Goal: Find contact information: Find contact information

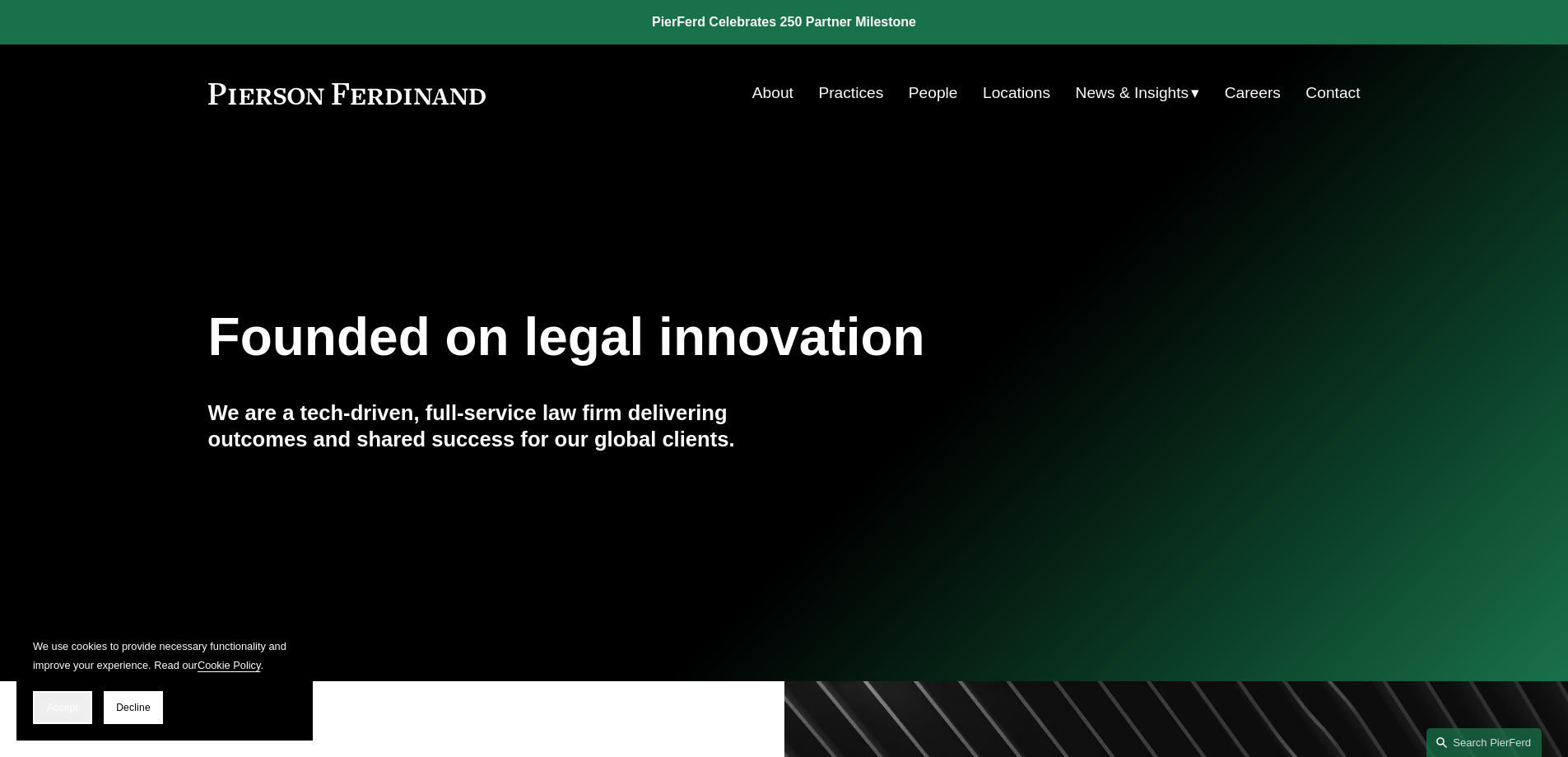
drag, startPoint x: 61, startPoint y: 711, endPoint x: 62, endPoint y: 685, distance: 26.0
click at [61, 709] on span "Accept" at bounding box center [62, 708] width 31 height 12
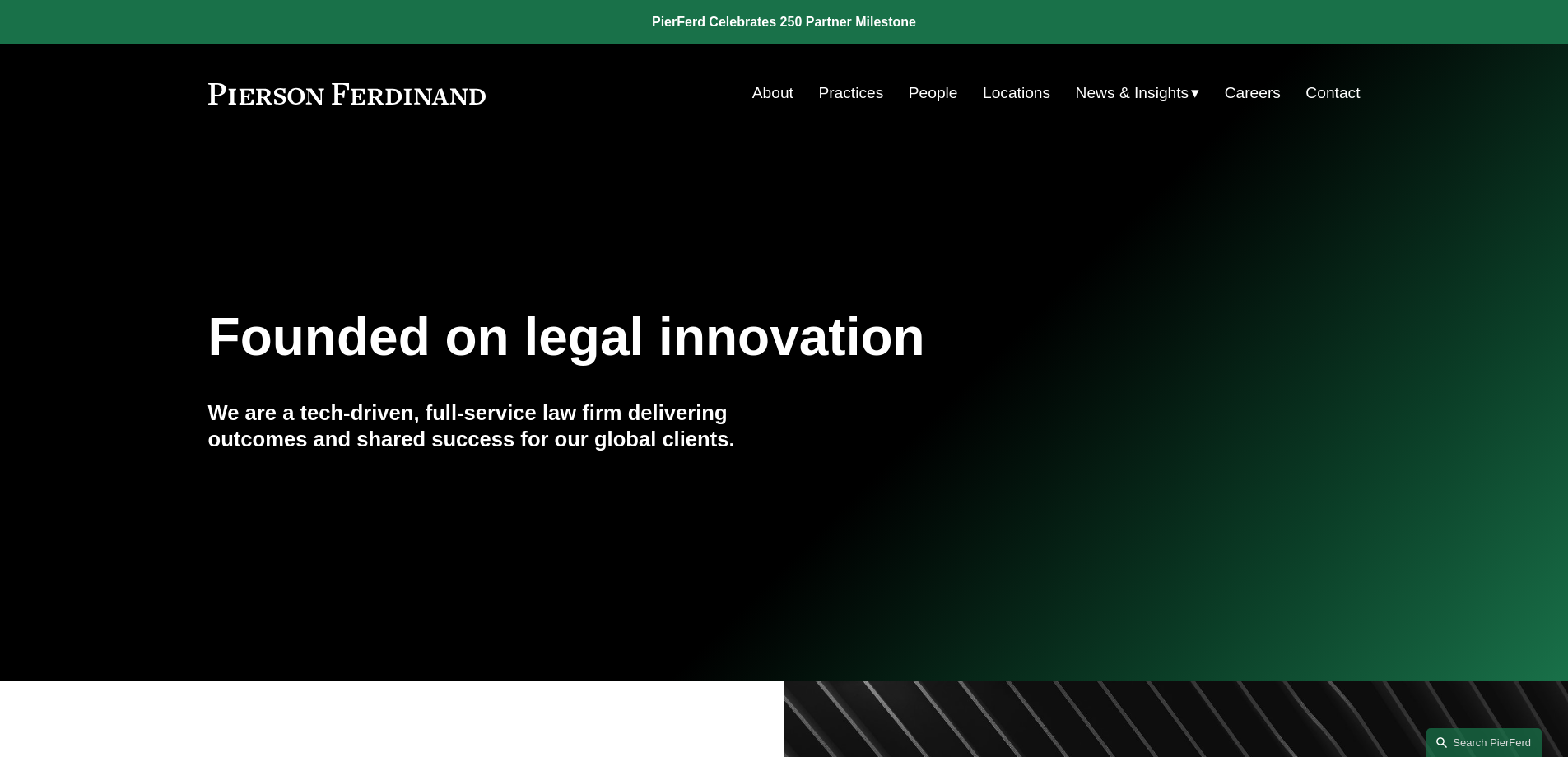
click at [852, 101] on link "Practices" at bounding box center [850, 93] width 65 height 31
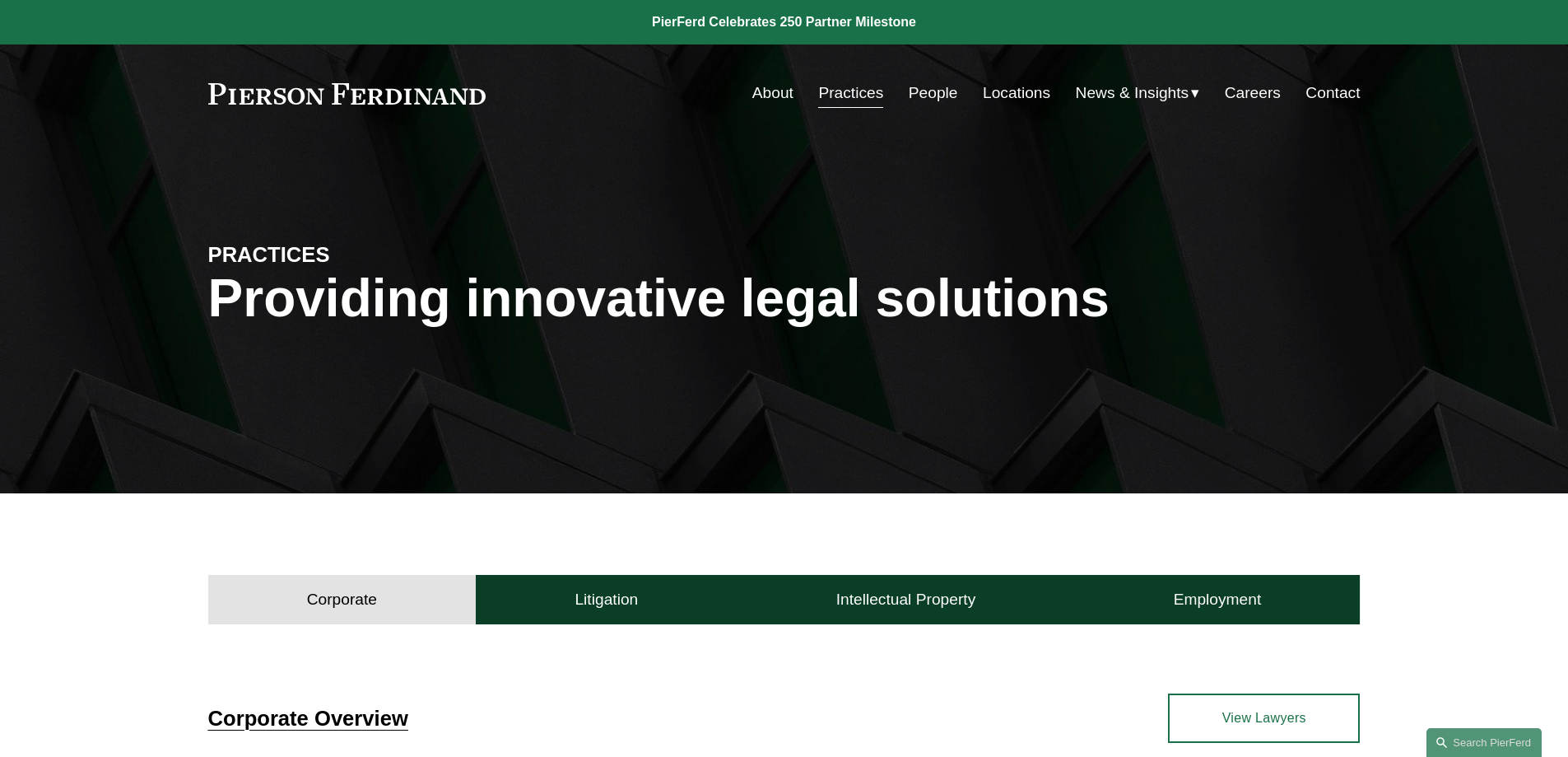
click at [758, 88] on link "About" at bounding box center [772, 93] width 41 height 31
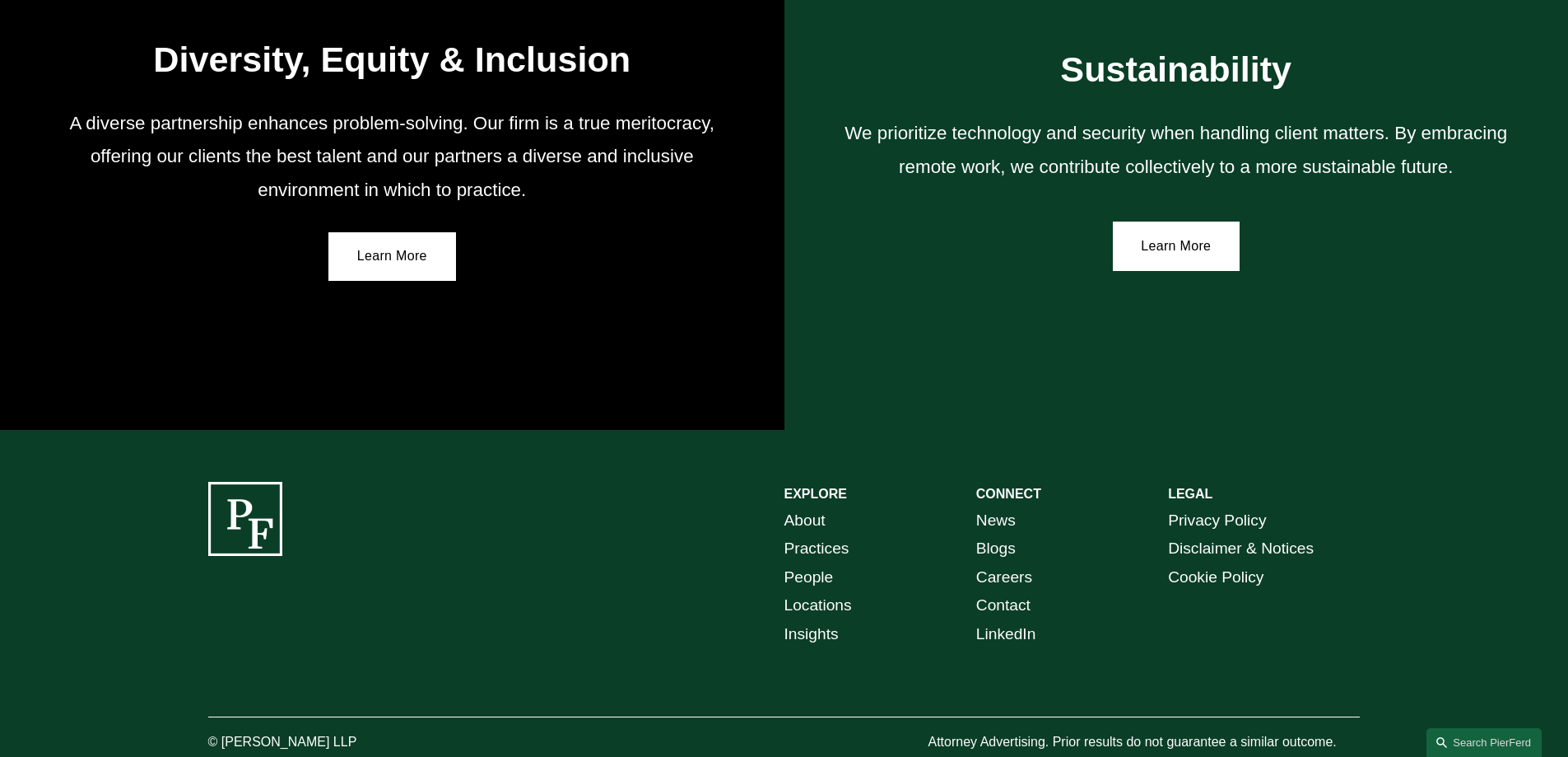
scroll to position [3035, 0]
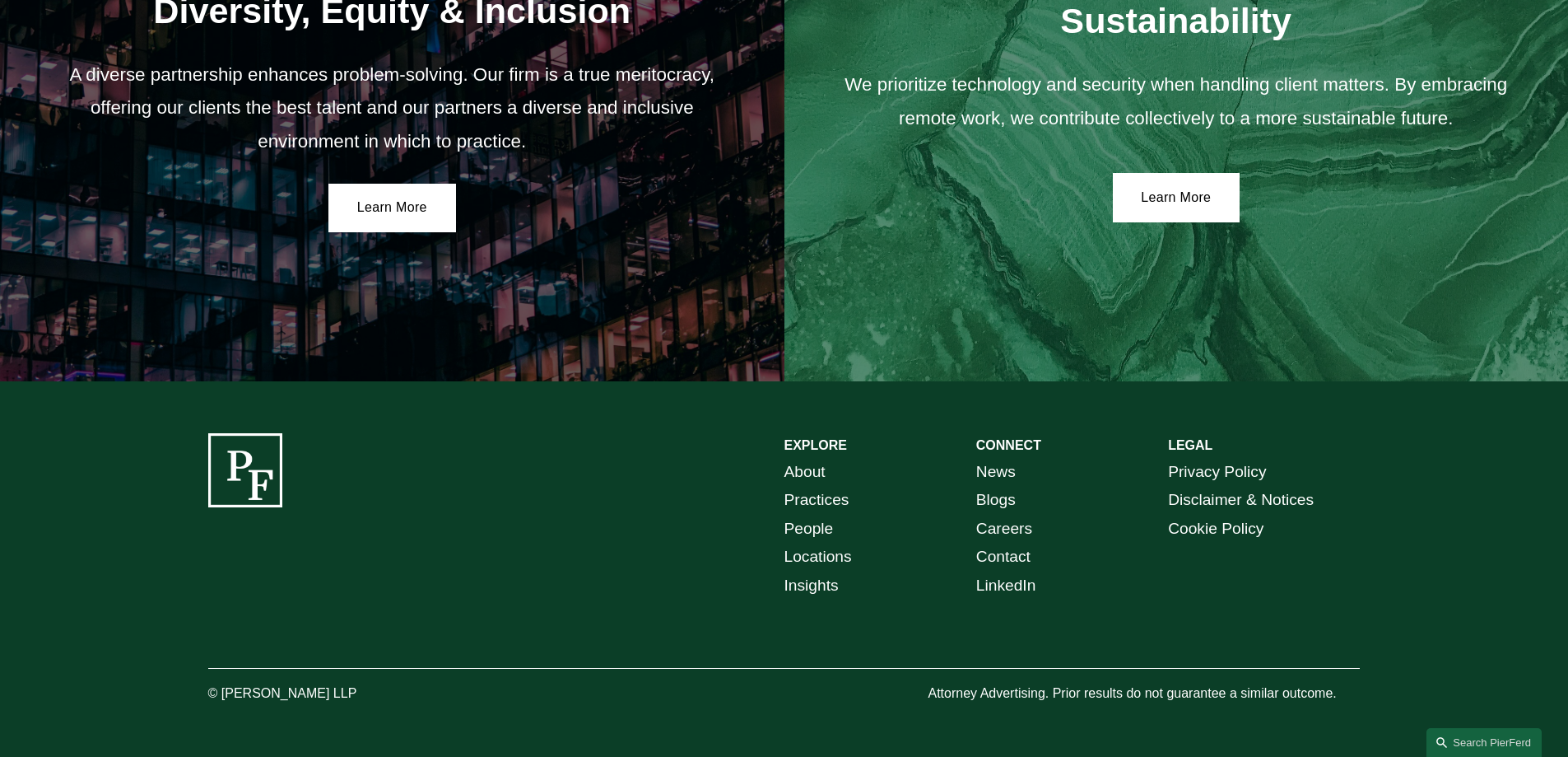
click at [1000, 588] on link "LinkedIn" at bounding box center [1007, 586] width 60 height 28
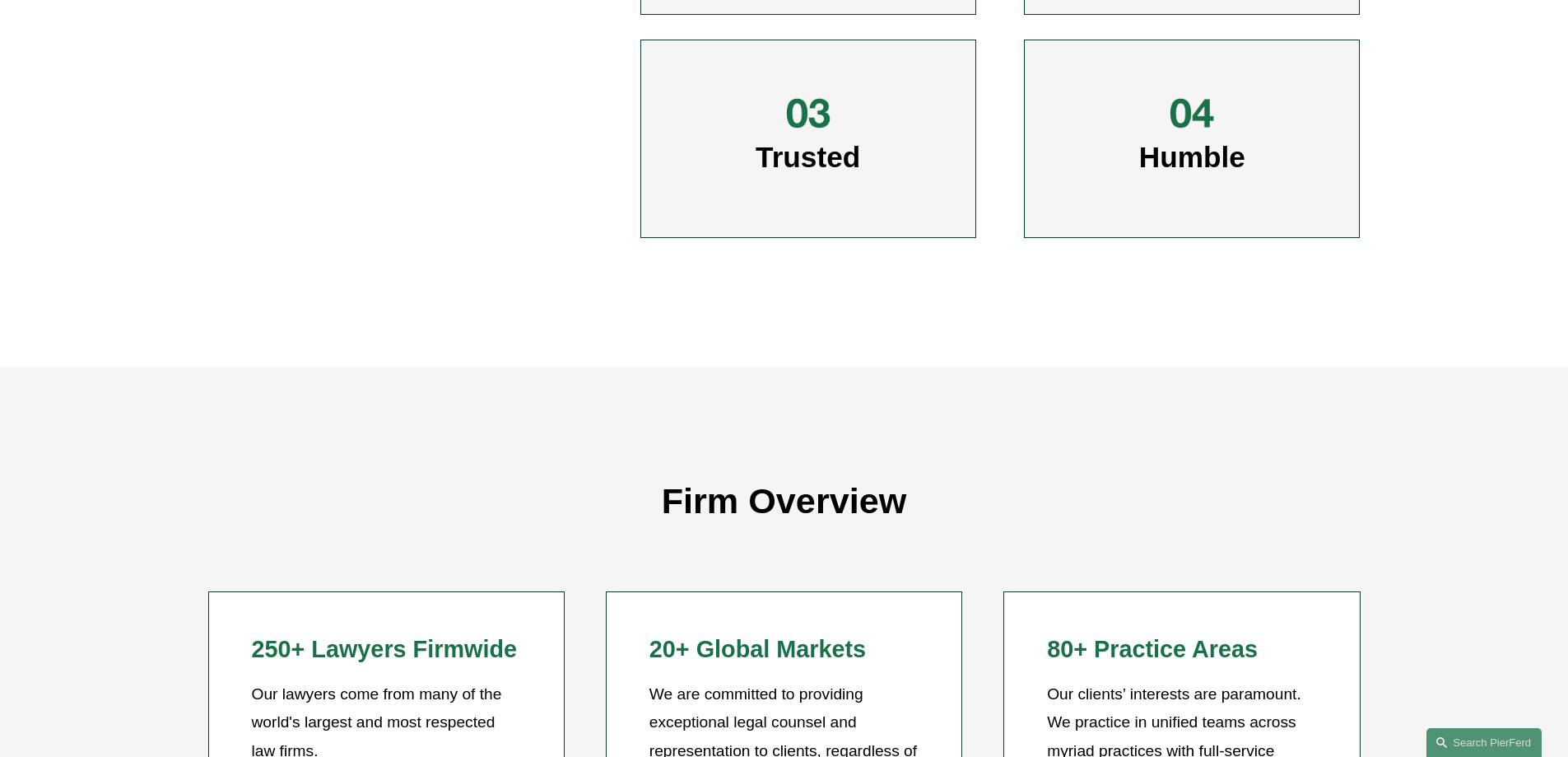
scroll to position [1388, 0]
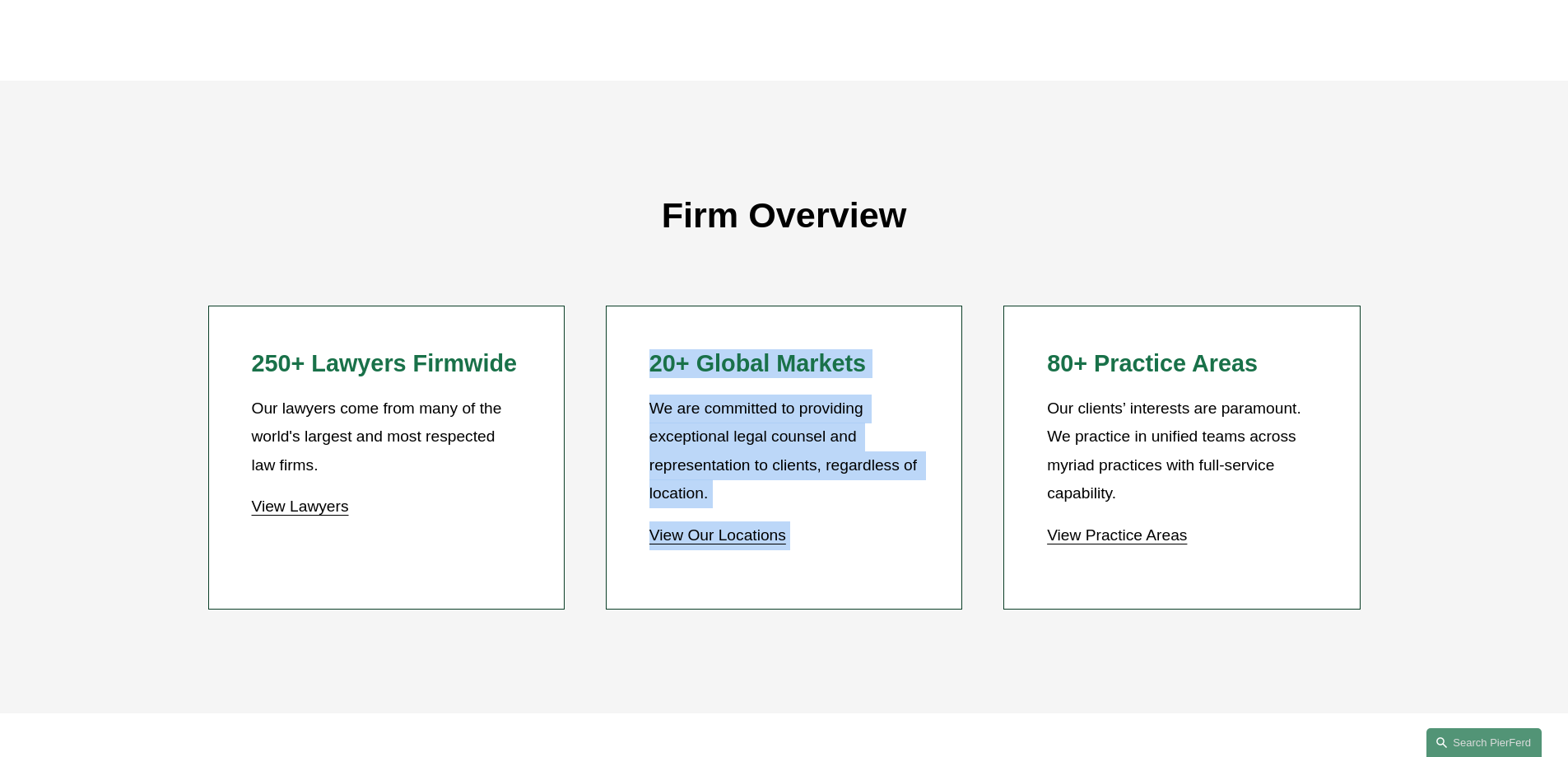
drag, startPoint x: 653, startPoint y: 357, endPoint x: 1040, endPoint y: 368, distance: 387.2
click at [1040, 368] on ul "250+ Lawyers Firmwide Our lawyers come from many of the world's largest and mos…" at bounding box center [783, 457] width 1246 height 304
copy ul "20+ Global Markets We are committed to providing exceptional legal counsel and …"
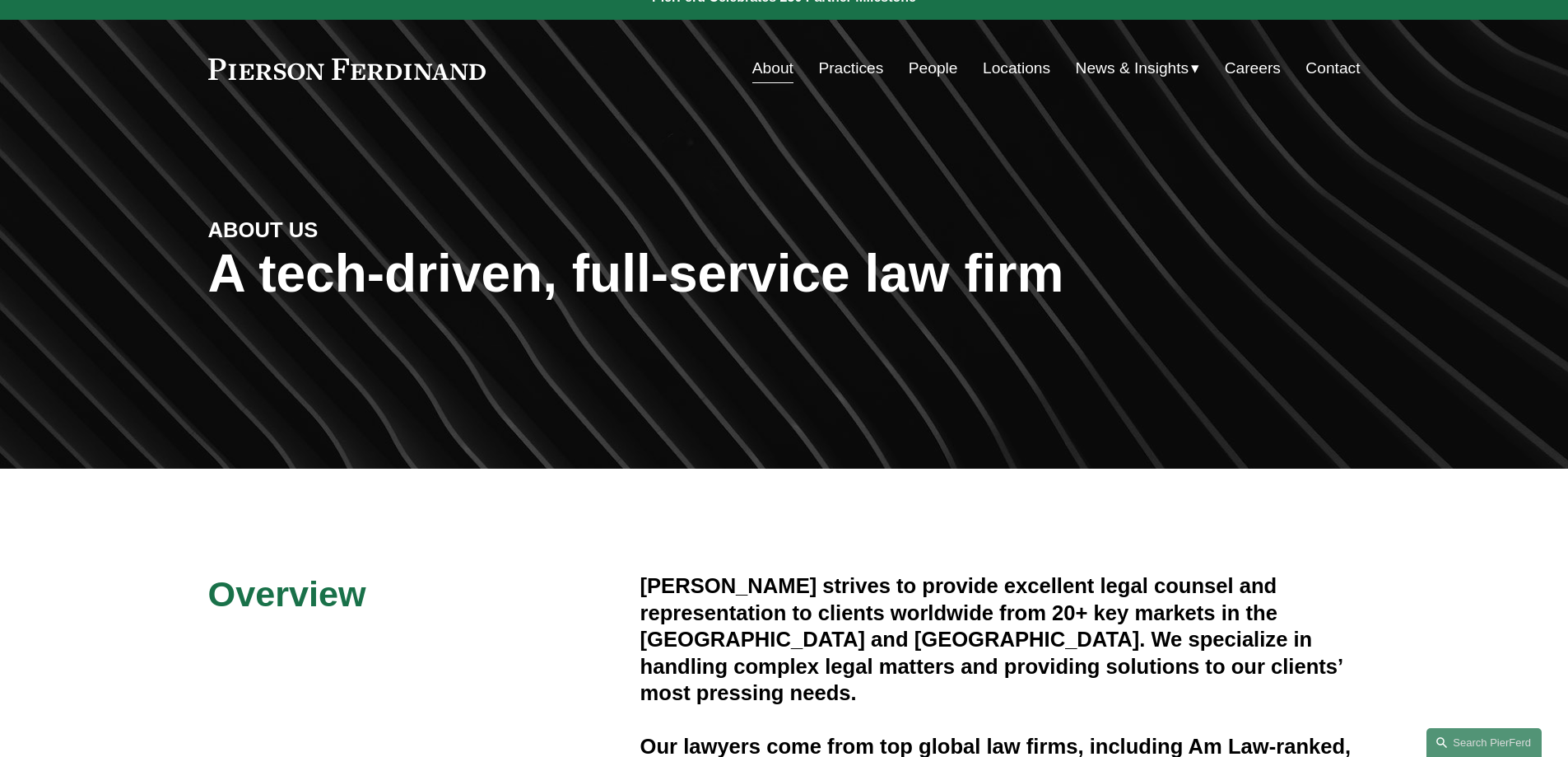
scroll to position [0, 0]
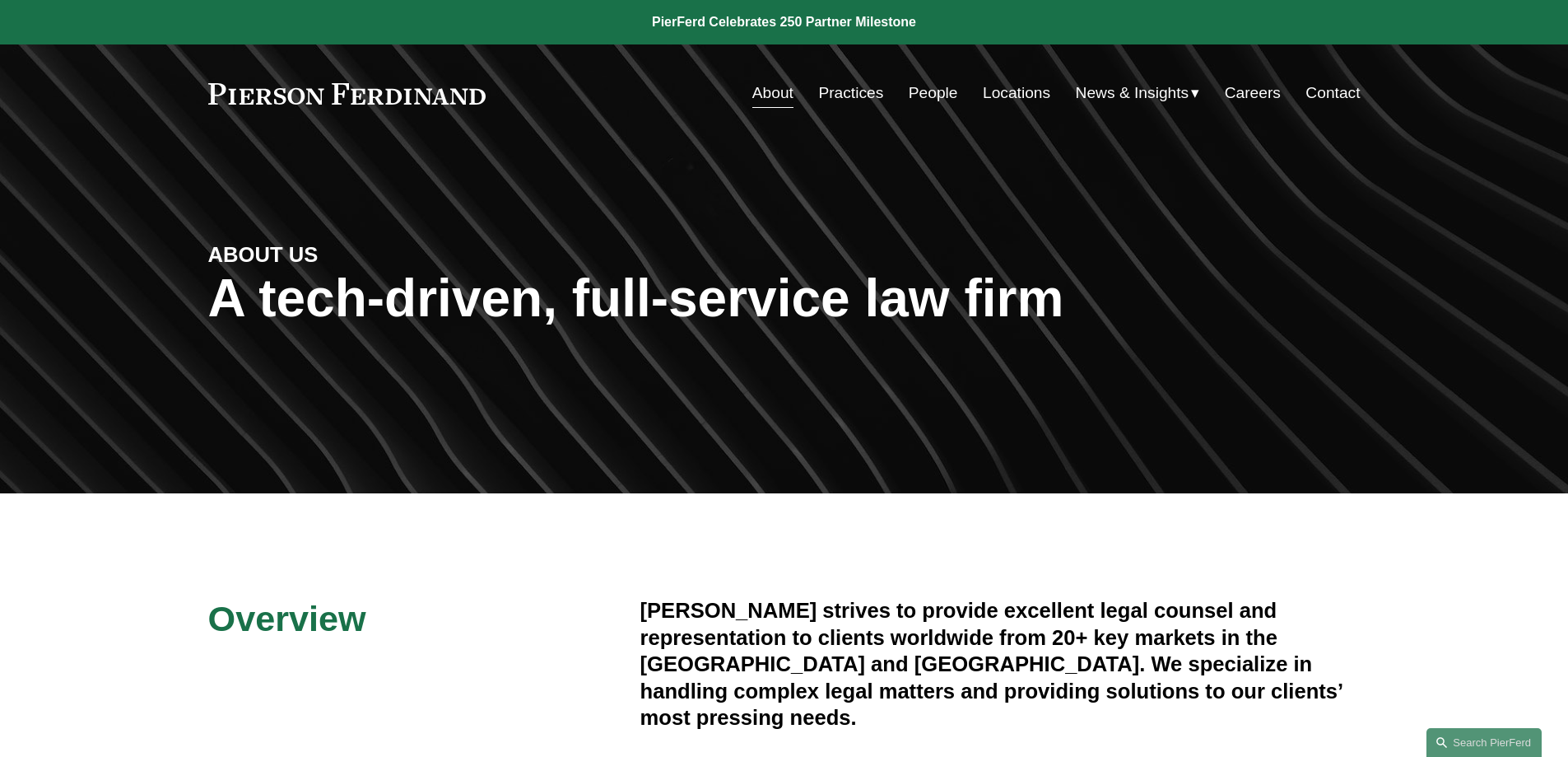
click at [1007, 93] on link "Locations" at bounding box center [1017, 93] width 68 height 31
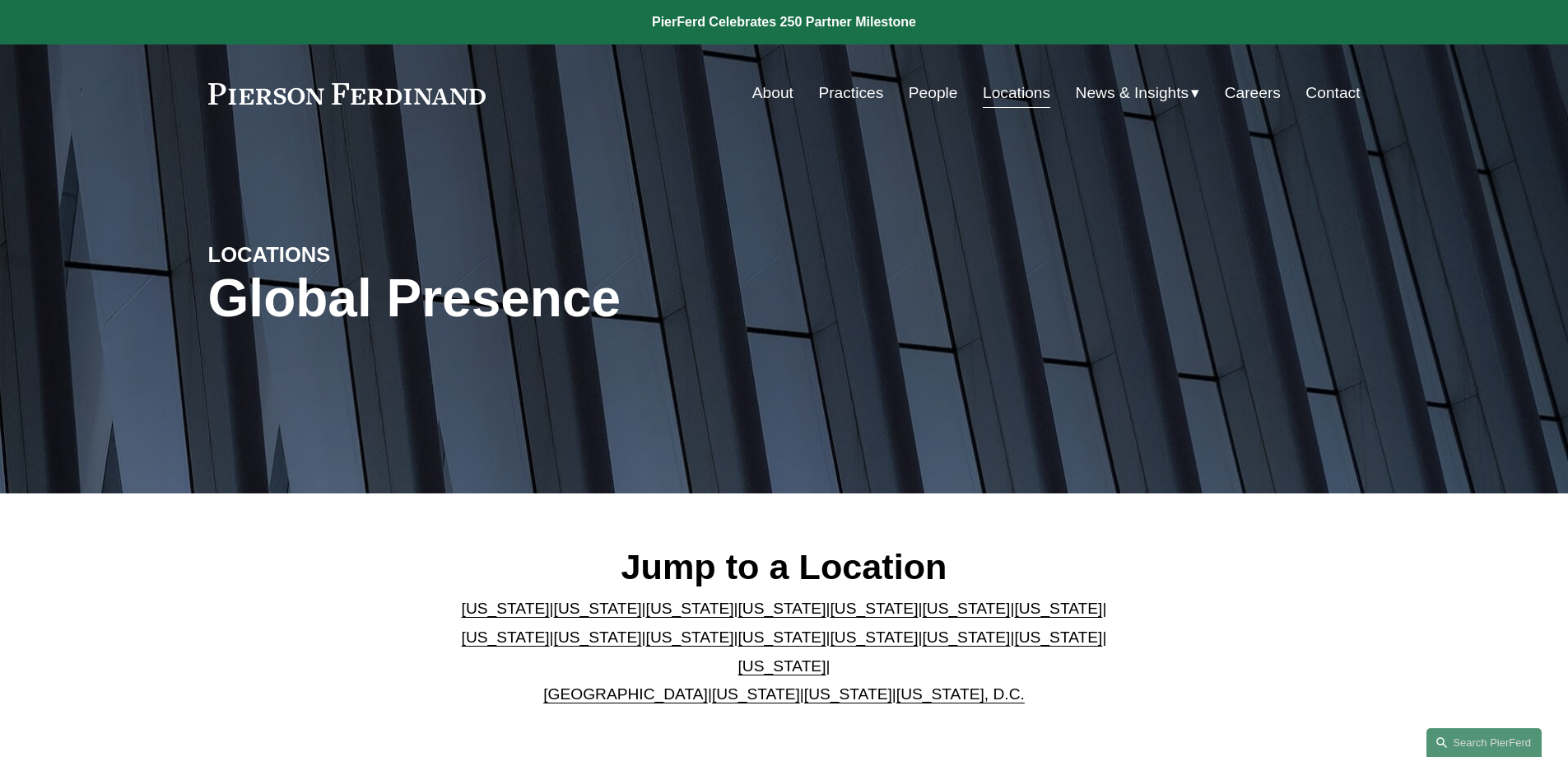
click at [938, 88] on link "People" at bounding box center [933, 93] width 49 height 31
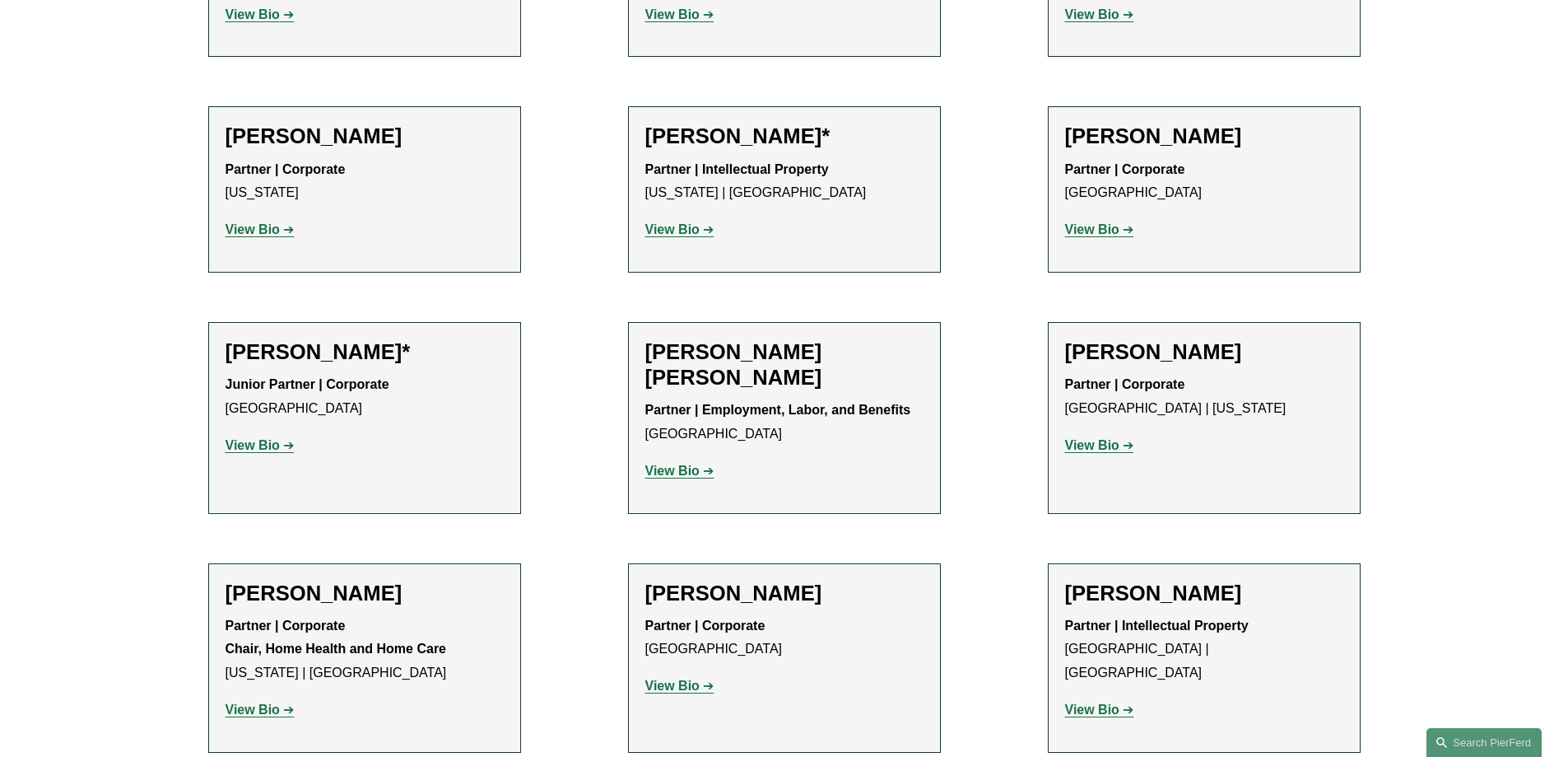
scroll to position [14726, 0]
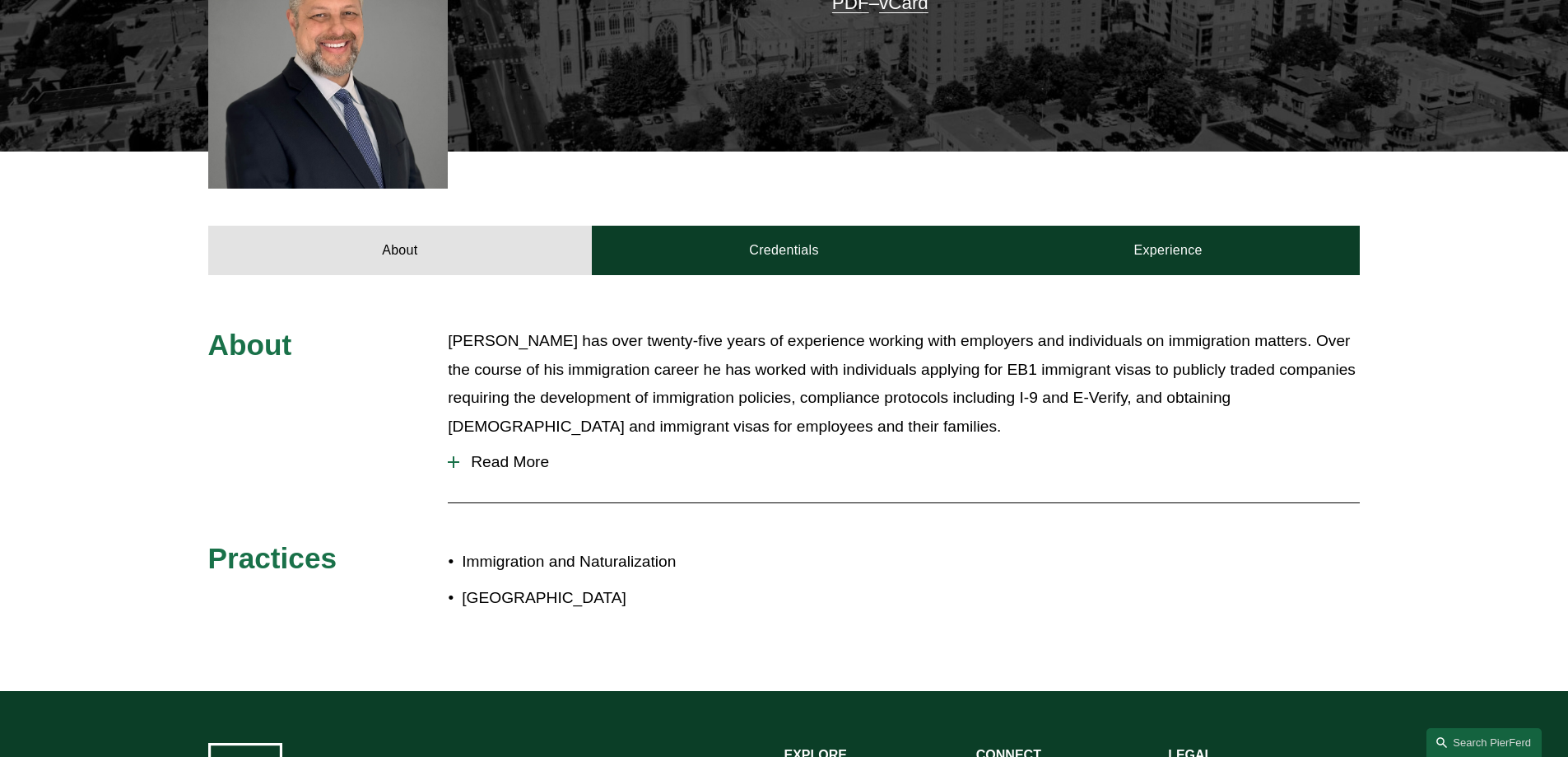
scroll to position [247, 0]
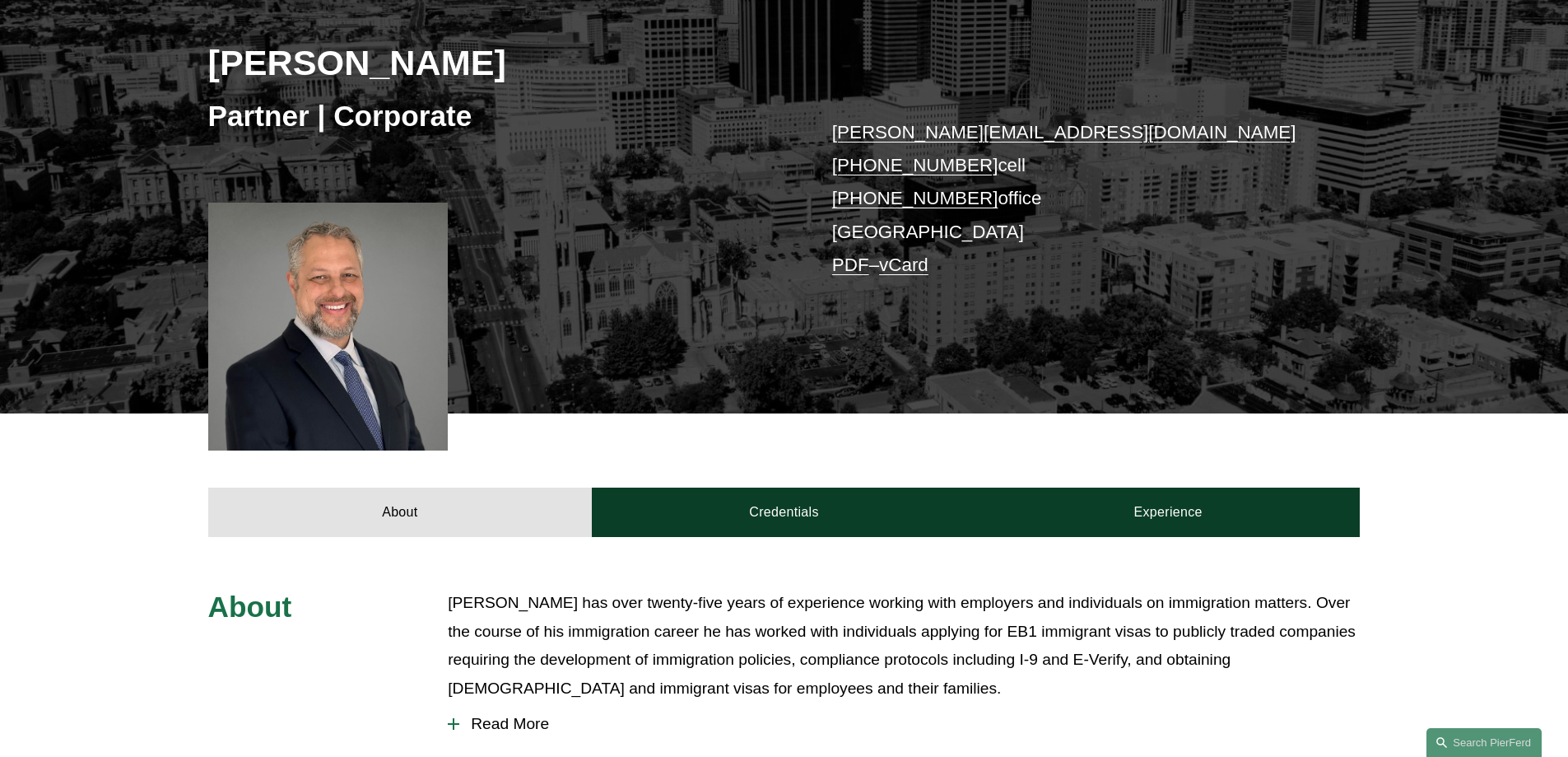
click at [390, 338] on div at bounding box center [328, 326] width 240 height 247
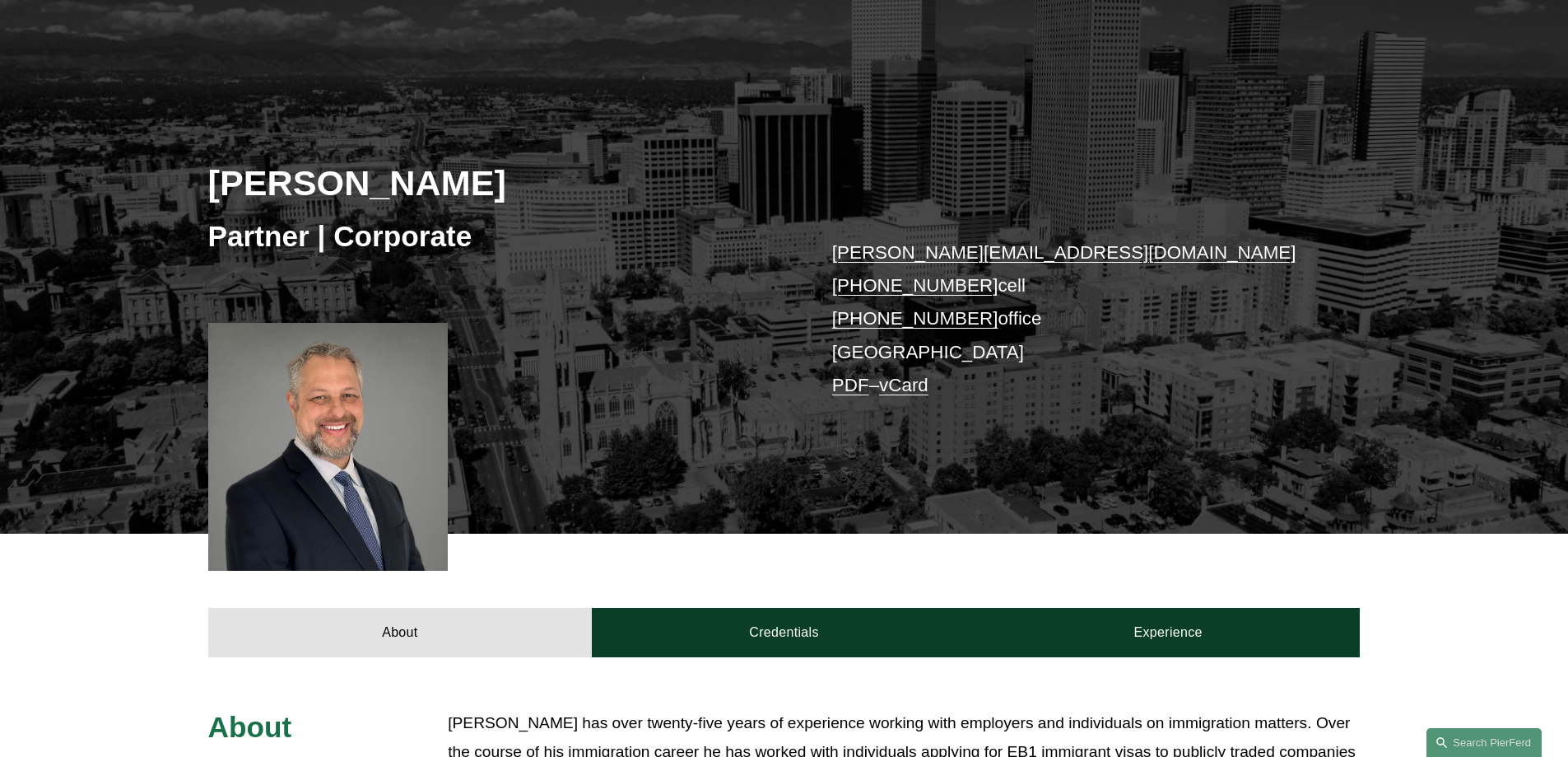
scroll to position [0, 0]
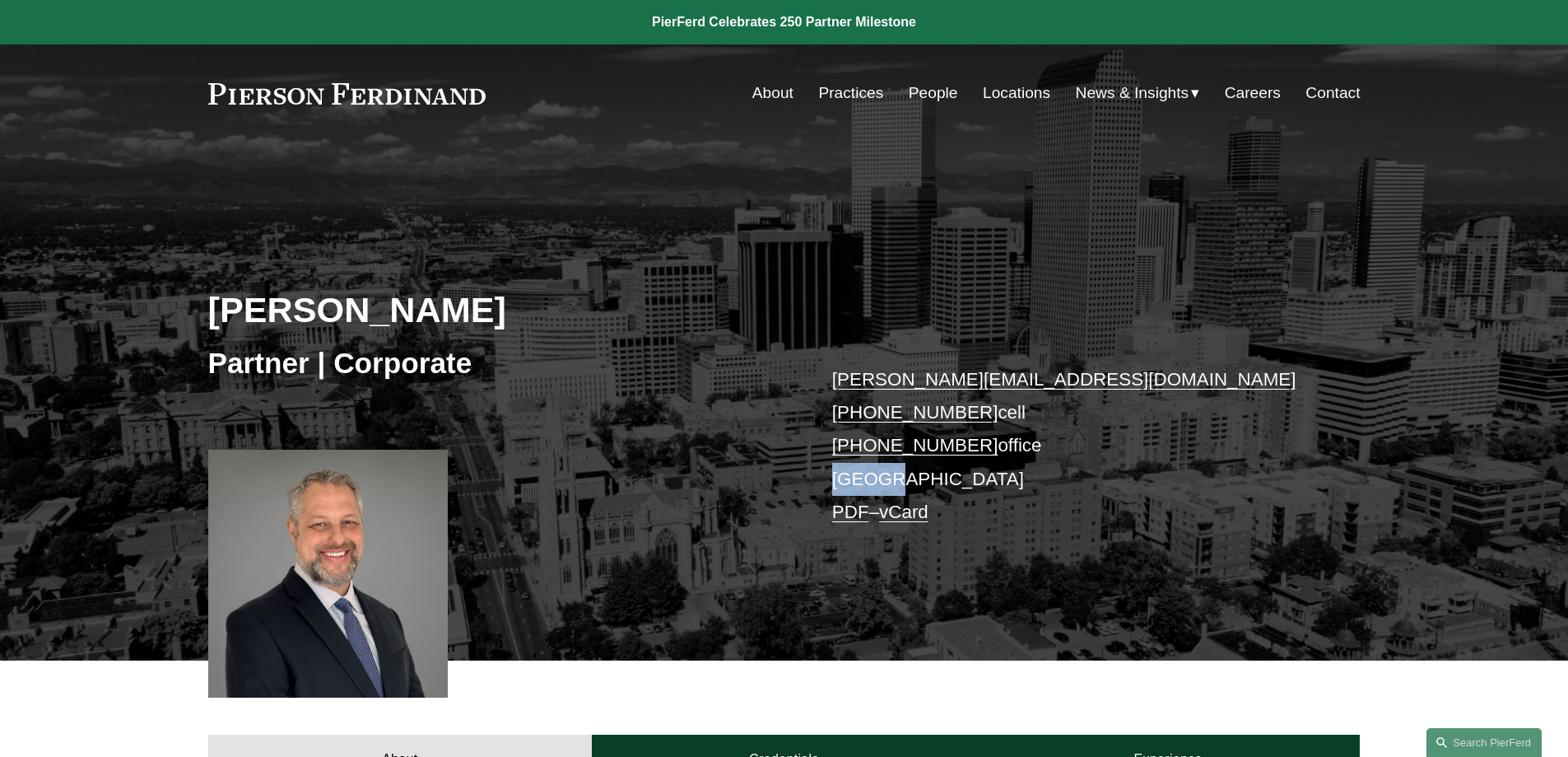
drag, startPoint x: 837, startPoint y: 482, endPoint x: 898, endPoint y: 482, distance: 61.0
click at [898, 482] on p "[PERSON_NAME][EMAIL_ADDRESS][DOMAIN_NAME] [PHONE_NUMBER] cell [PHONE_NUMBER] of…" at bounding box center [1072, 445] width 480 height 166
copy p "[GEOGRAPHIC_DATA]"
